Goal: Find specific page/section: Find specific page/section

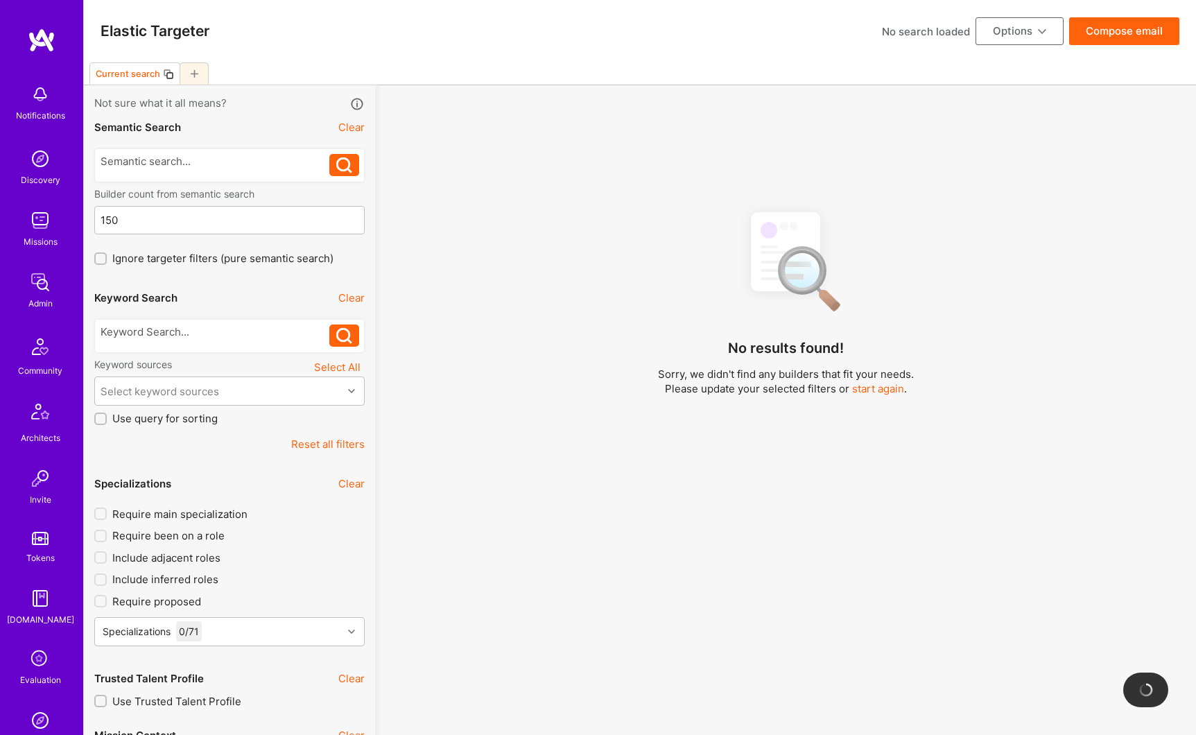
click at [134, 340] on div at bounding box center [216, 336] width 230 height 22
click at [135, 336] on div at bounding box center [216, 332] width 230 height 15
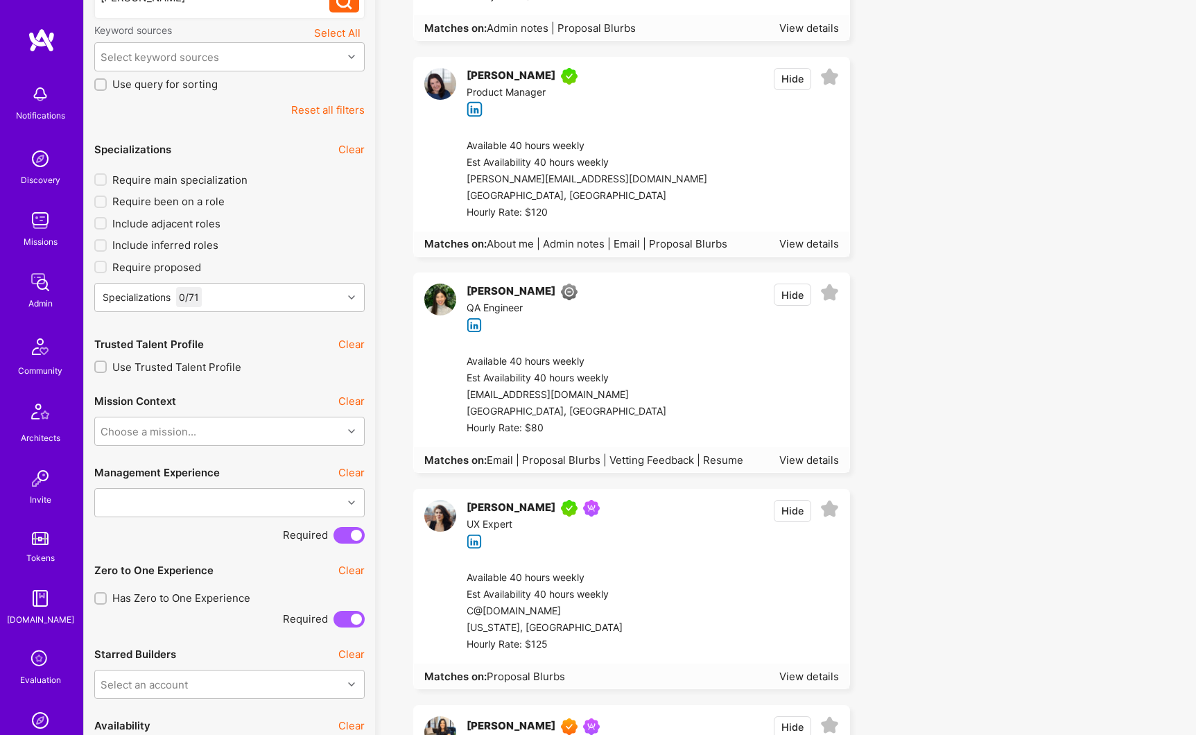
scroll to position [406, 0]
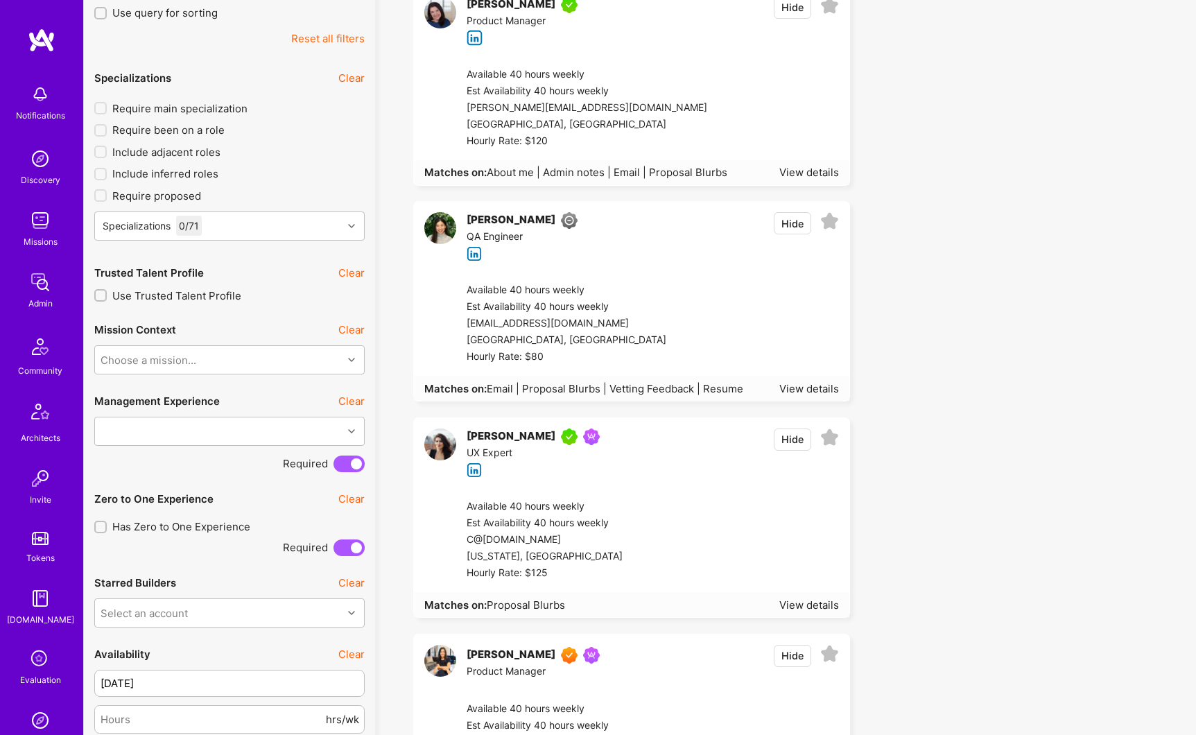
click at [505, 435] on div "[PERSON_NAME]" at bounding box center [511, 437] width 89 height 17
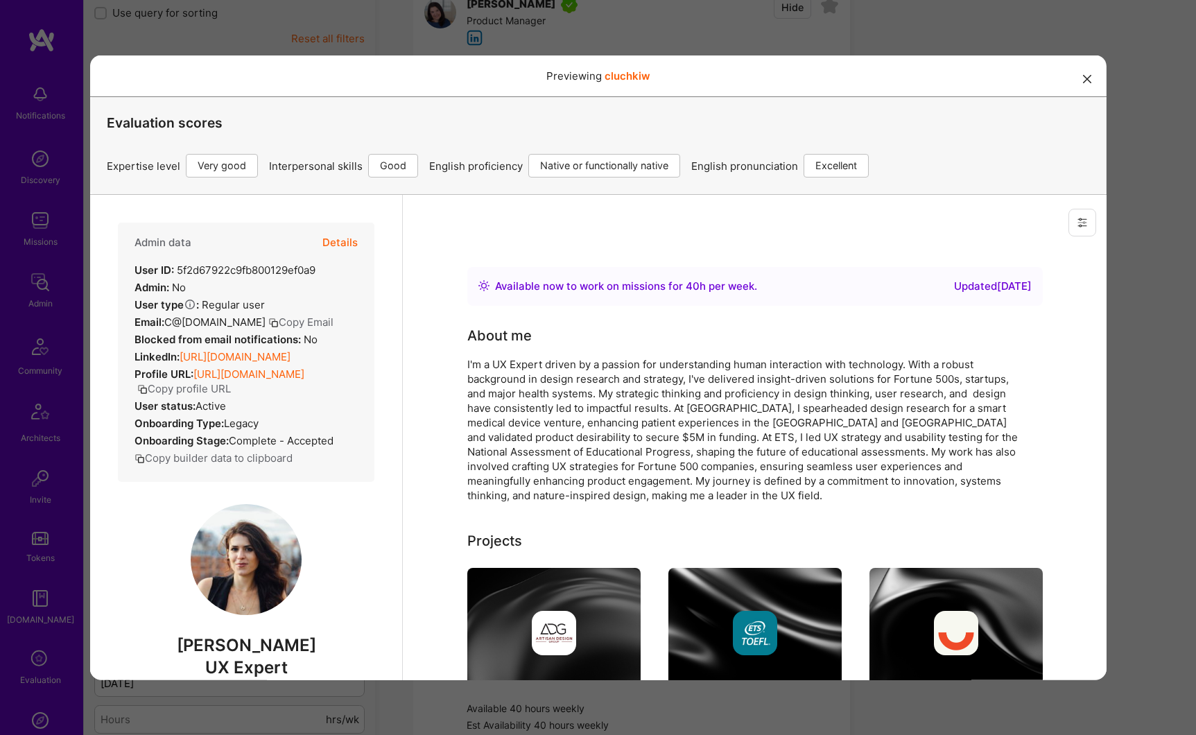
scroll to position [0, 0]
click at [230, 395] on button "Copy profile URL" at bounding box center [184, 388] width 94 height 15
click at [1083, 81] on icon "modal" at bounding box center [1087, 78] width 8 height 8
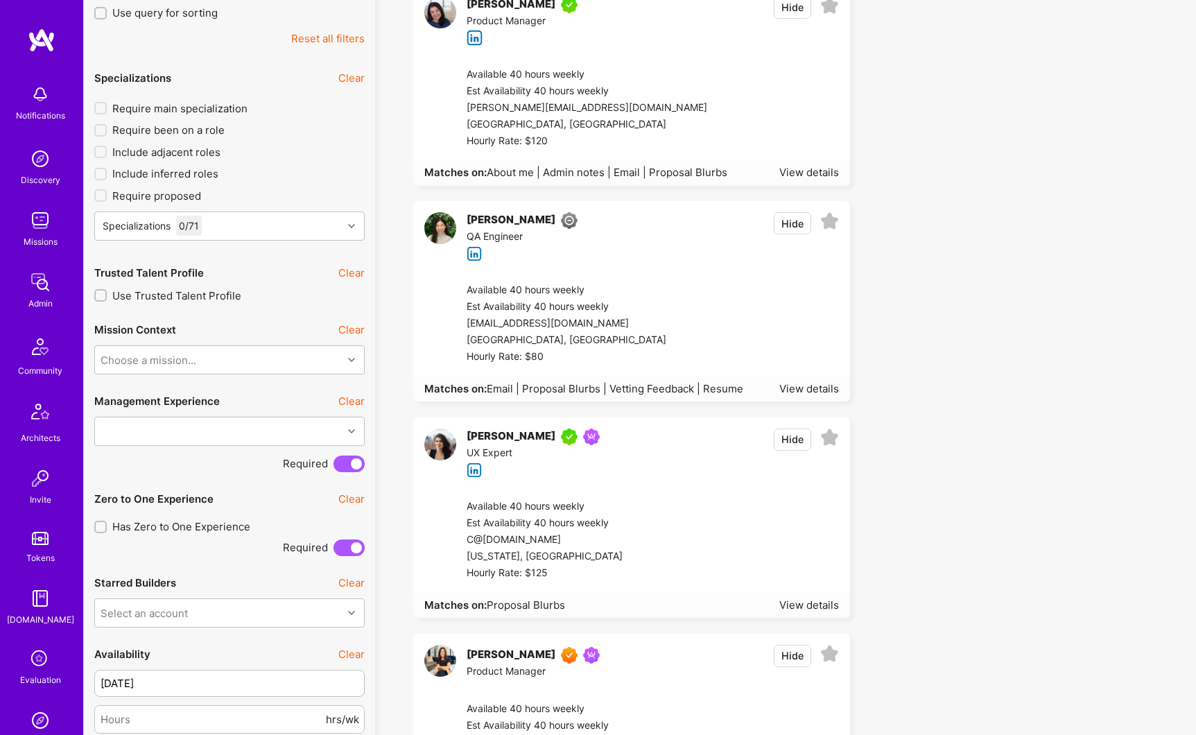
click at [28, 277] on img at bounding box center [40, 282] width 28 height 28
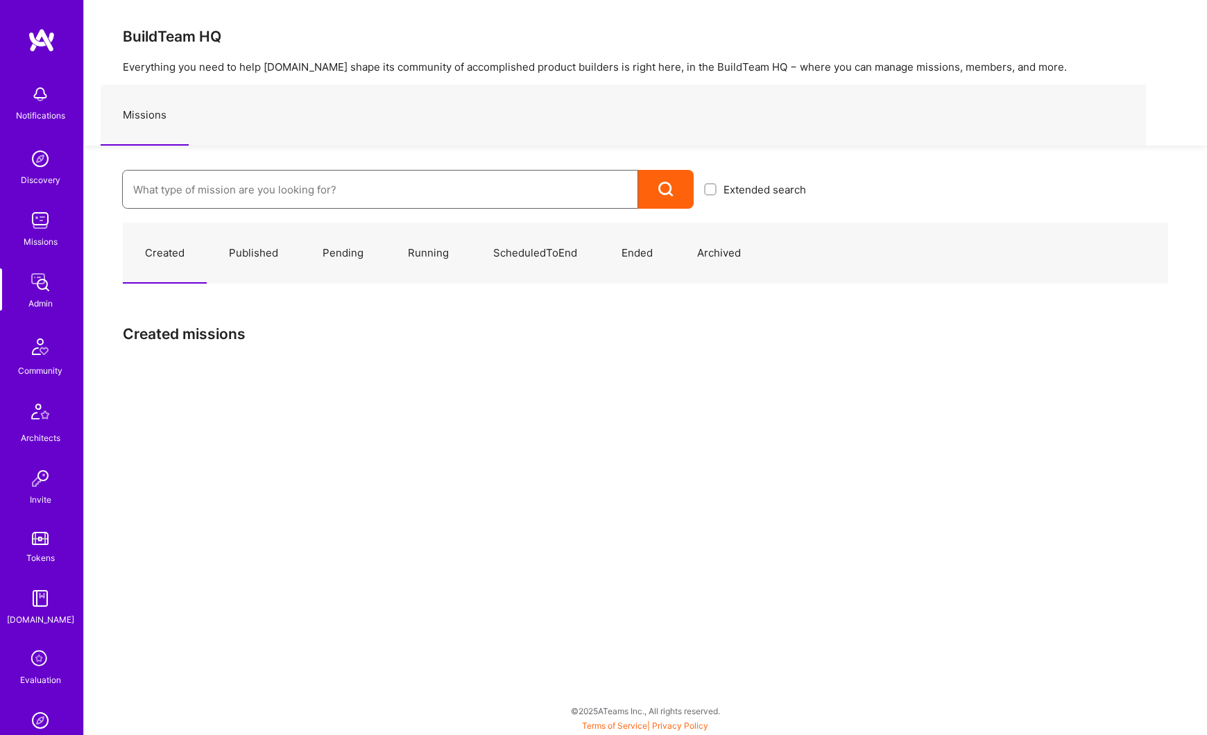
click at [218, 179] on input at bounding box center [380, 189] width 494 height 35
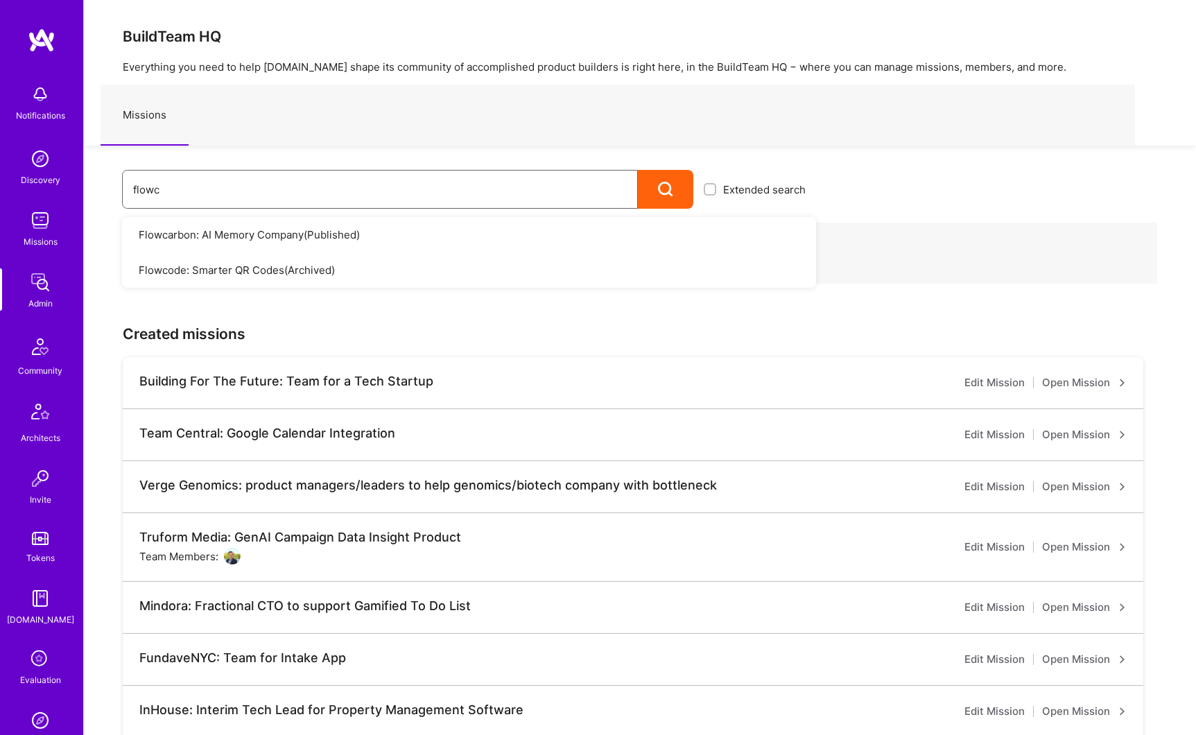
type input "flowc"
click at [239, 237] on link "Flowcarbon: AI Memory Company ( Published )" at bounding box center [469, 234] width 694 height 35
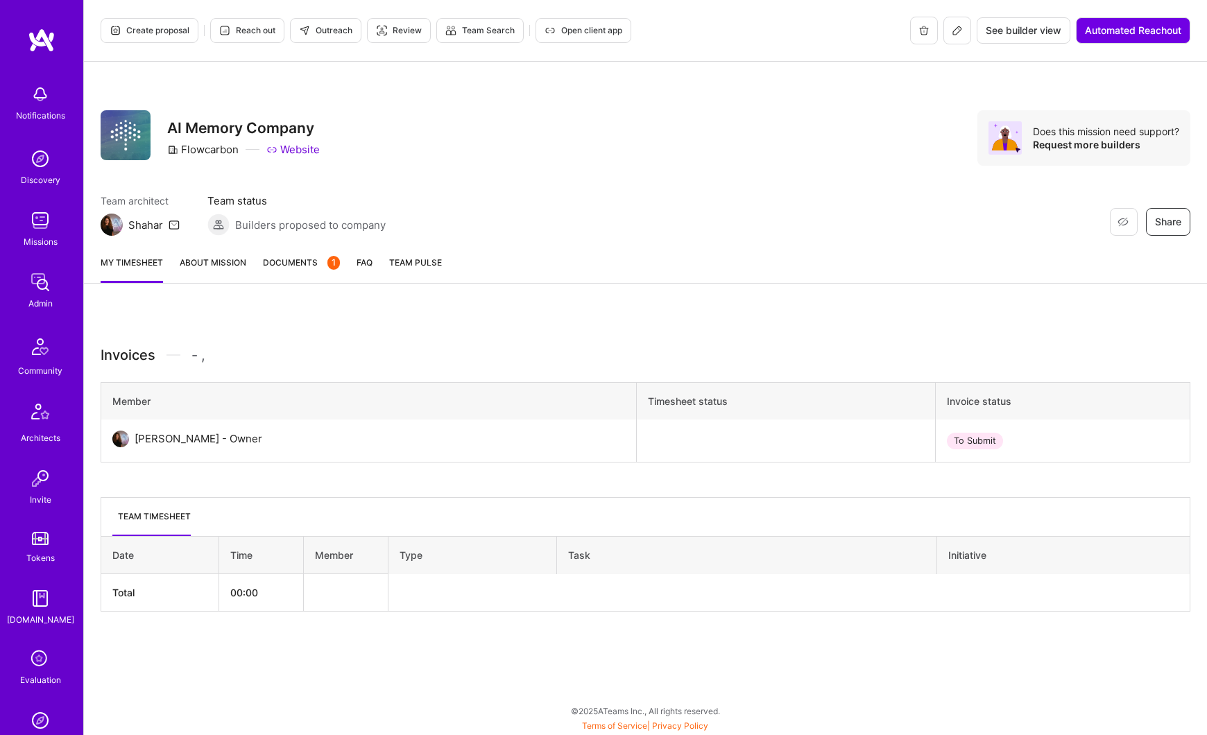
click at [218, 264] on link "About Mission" at bounding box center [213, 269] width 67 height 28
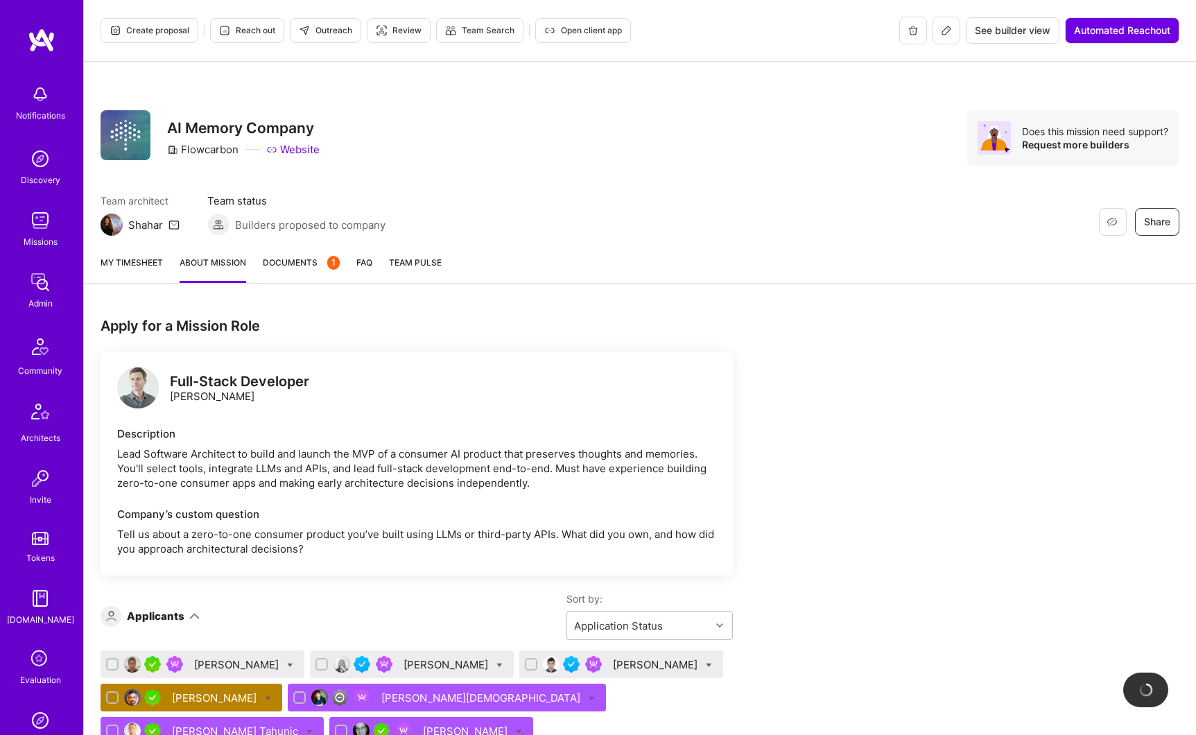
click at [945, 32] on icon at bounding box center [947, 30] width 8 height 8
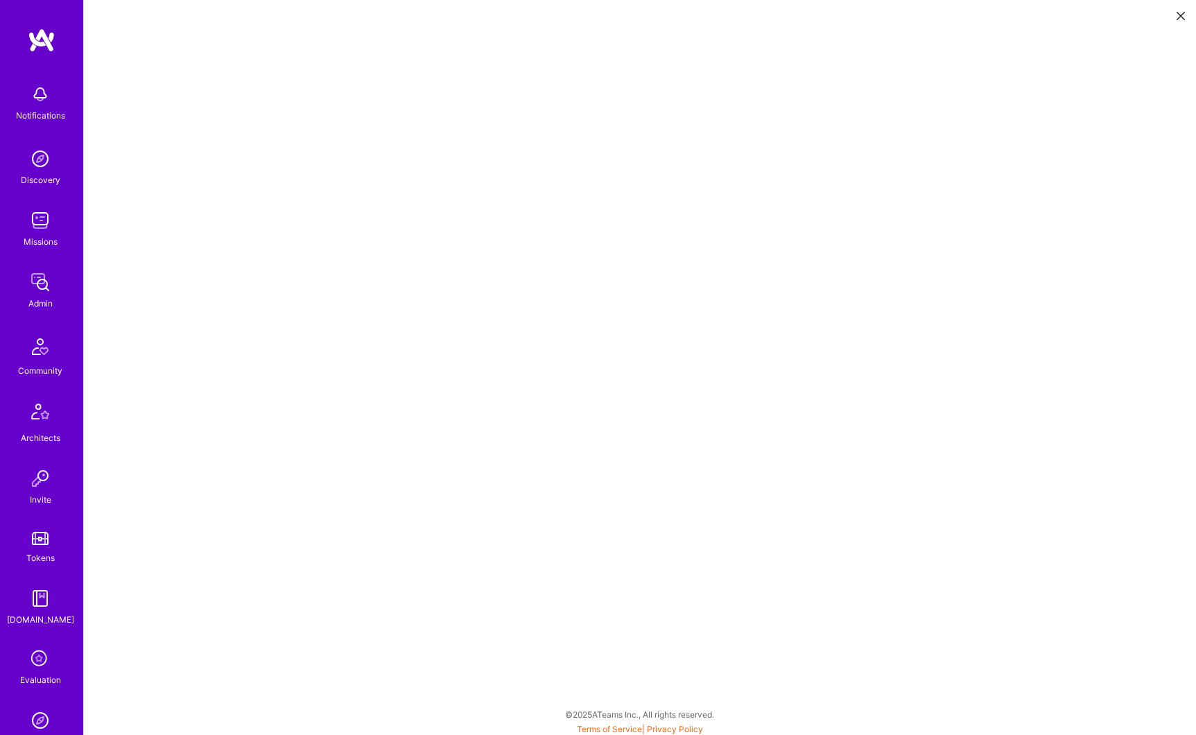
click at [1182, 19] on icon at bounding box center [1181, 16] width 8 height 8
